Goal: Task Accomplishment & Management: Manage account settings

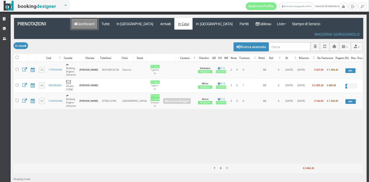
click at [78, 29] on link "Dashboard" at bounding box center [85, 24] width 28 height 12
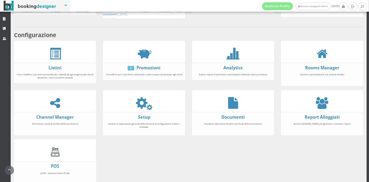
scroll to position [81, 0]
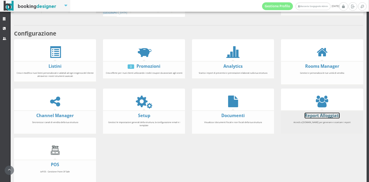
click at [309, 114] on link "Report Alloggiati" at bounding box center [322, 116] width 35 height 6
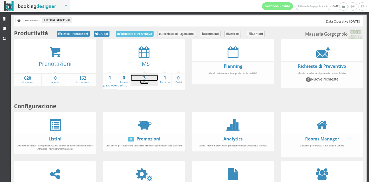
click at [140, 80] on strong "3" at bounding box center [144, 78] width 27 height 6
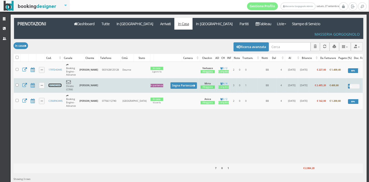
click at [58, 84] on link "V85Z483445" at bounding box center [55, 85] width 13 height 3
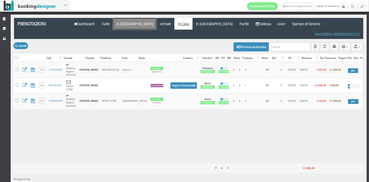
click at [121, 24] on link "In [GEOGRAPHIC_DATA]" at bounding box center [135, 24] width 44 height 12
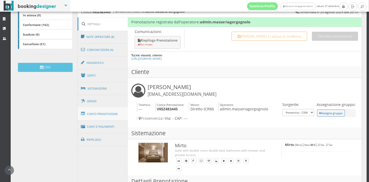
scroll to position [124, 0]
click at [97, 119] on link "Conto Prenotazione" at bounding box center [103, 113] width 50 height 13
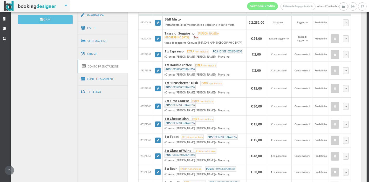
scroll to position [174, 0]
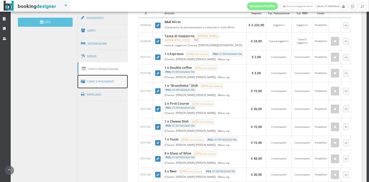
click at [115, 82] on link "Conti e Pagamenti" at bounding box center [103, 81] width 50 height 13
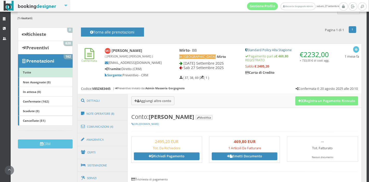
scroll to position [35, 0]
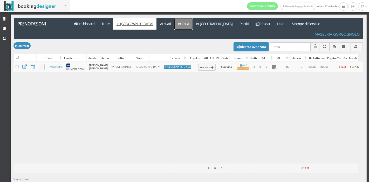
click at [174, 22] on link "In Casa" at bounding box center [183, 24] width 18 height 12
